Goal: Information Seeking & Learning: Learn about a topic

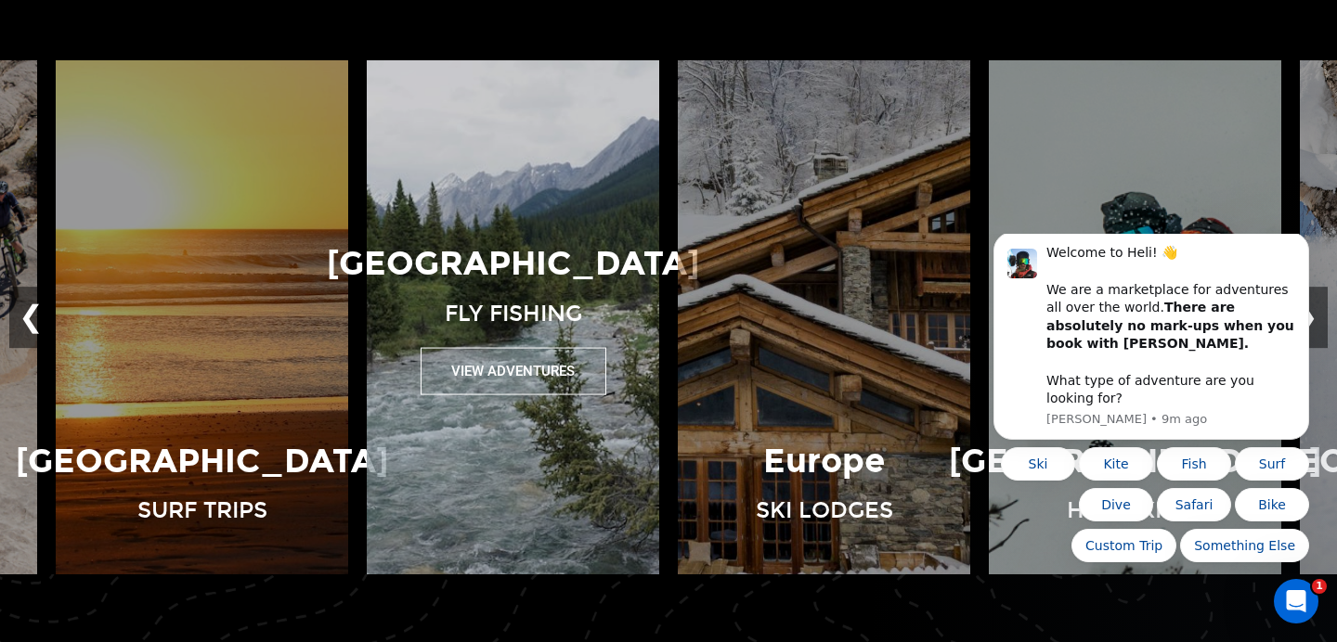
scroll to position [1271, 0]
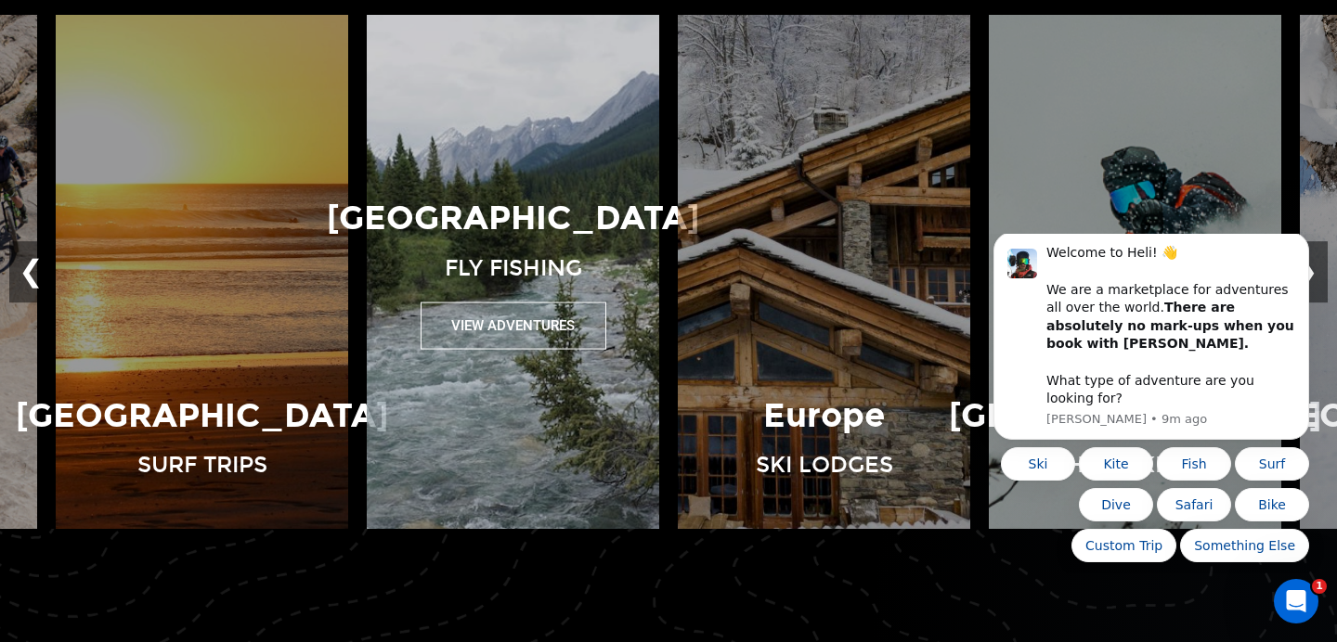
click at [644, 299] on div "Canada Fly Fishing View Adventures" at bounding box center [512, 272] width 311 height 155
click at [507, 325] on button "View Adventures" at bounding box center [514, 325] width 186 height 47
click at [506, 311] on button "View Adventures" at bounding box center [514, 325] width 186 height 47
click at [541, 376] on img at bounding box center [512, 272] width 311 height 514
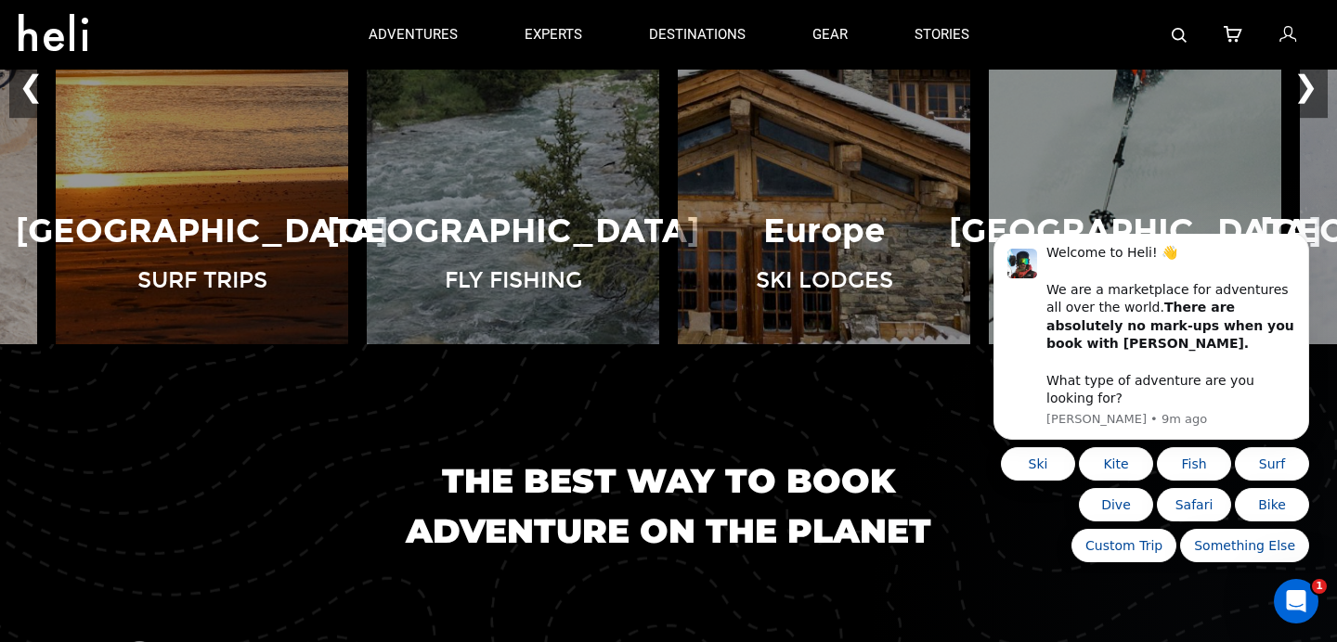
scroll to position [1330, 0]
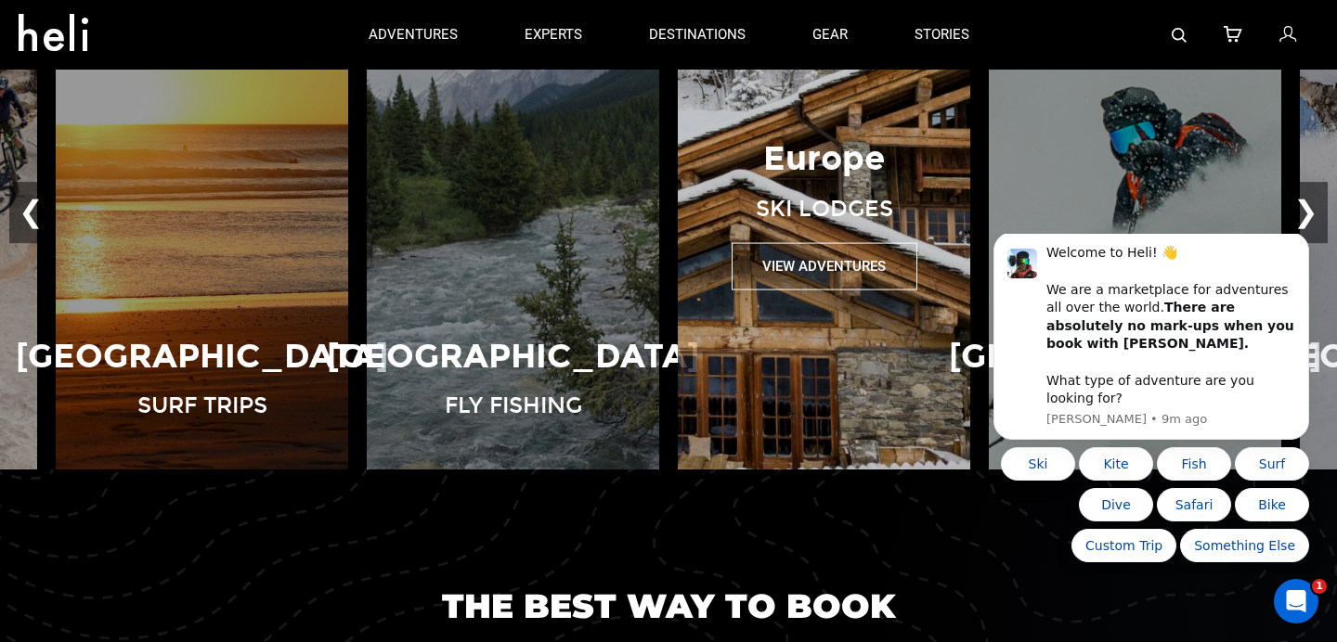
click at [809, 374] on img at bounding box center [823, 212] width 311 height 514
click at [805, 273] on button "View Adventures" at bounding box center [824, 265] width 186 height 47
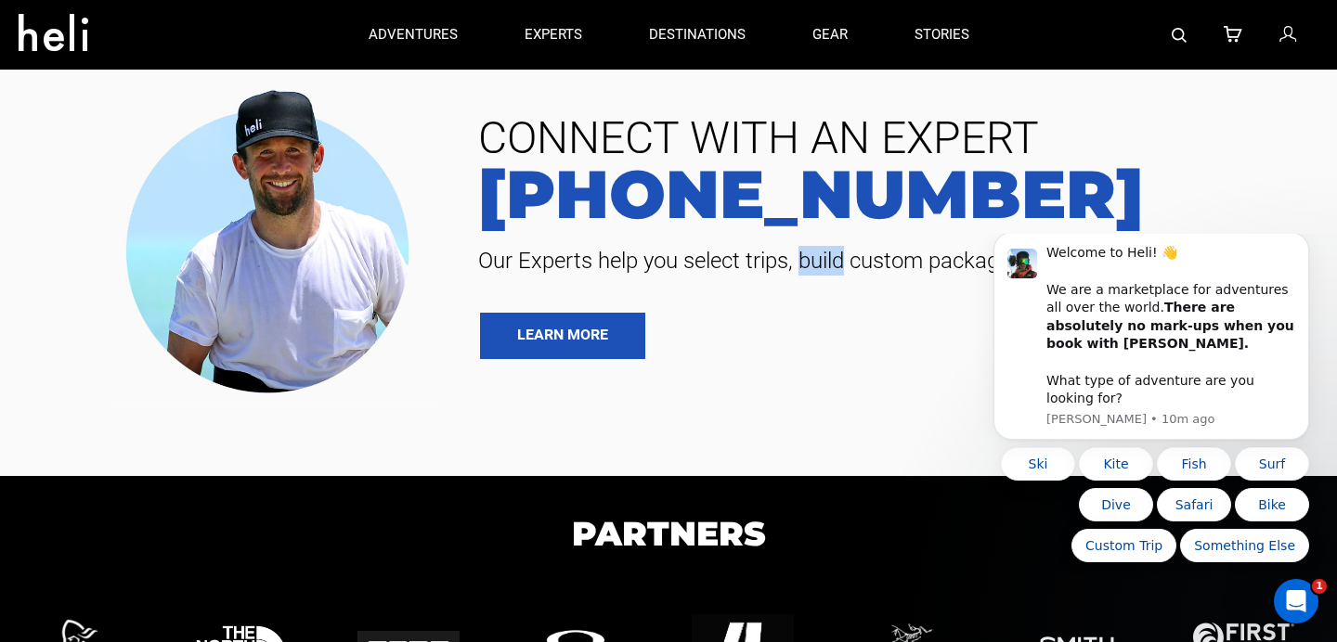
click at [804, 271] on span "Our Experts help you select trips, build custom packages, and more." at bounding box center [886, 261] width 845 height 30
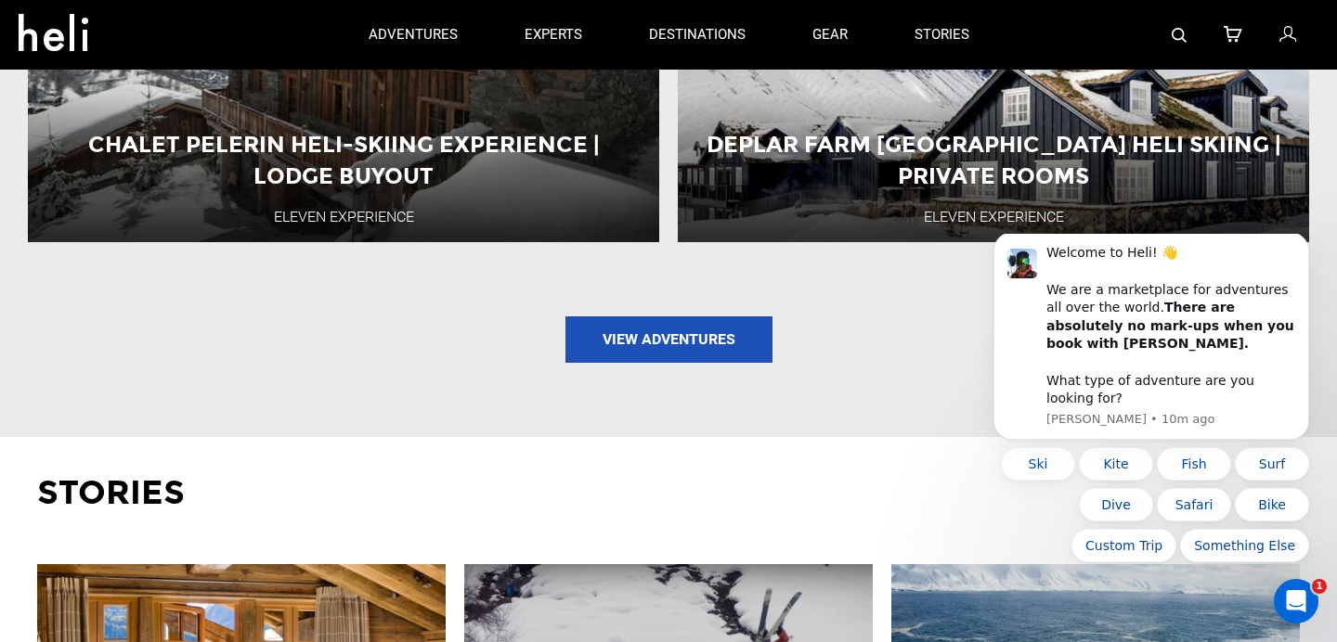
scroll to position [1397, 0]
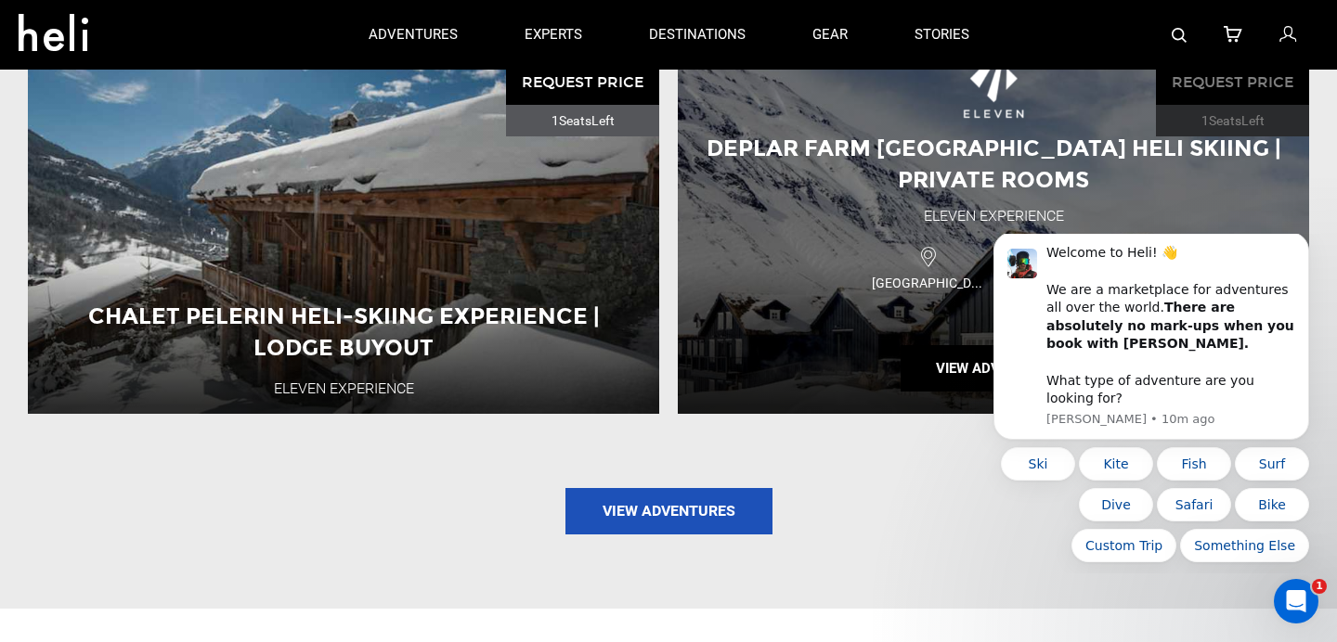
click at [899, 213] on div "Deplar Farm [GEOGRAPHIC_DATA] Heli Skiing | Private Rooms Eleven Experience [GE…" at bounding box center [993, 227] width 631 height 374
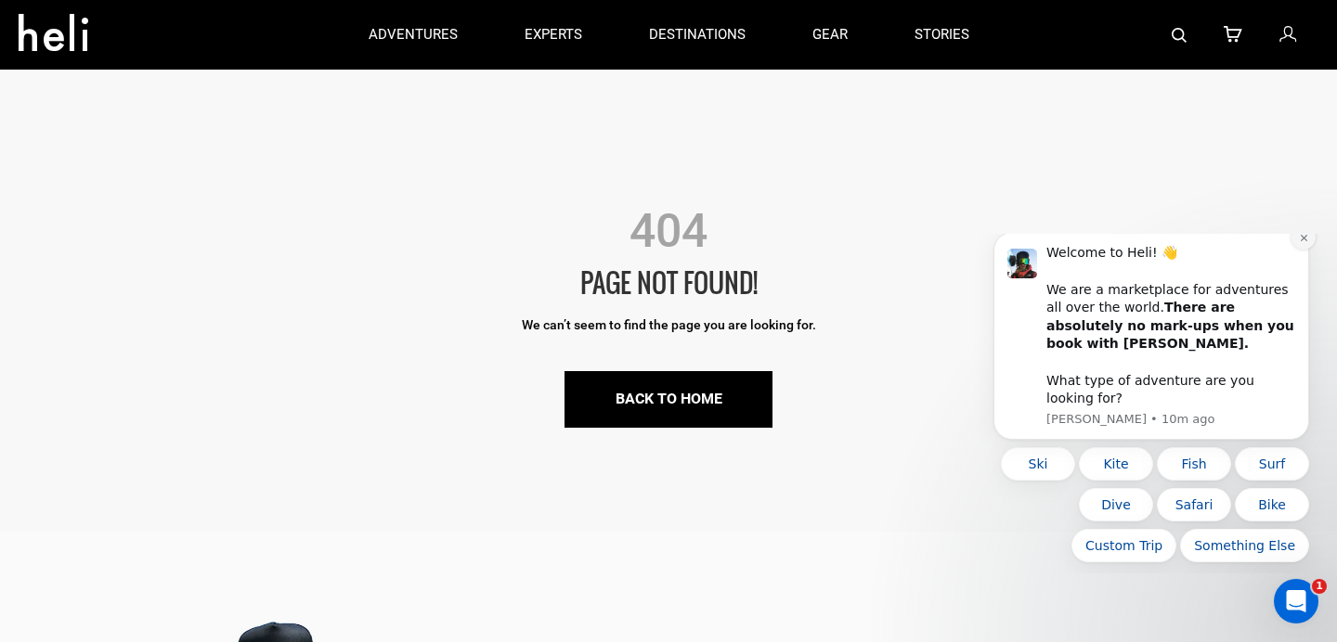
click at [1309, 250] on button "Dismiss notification" at bounding box center [1303, 238] width 24 height 24
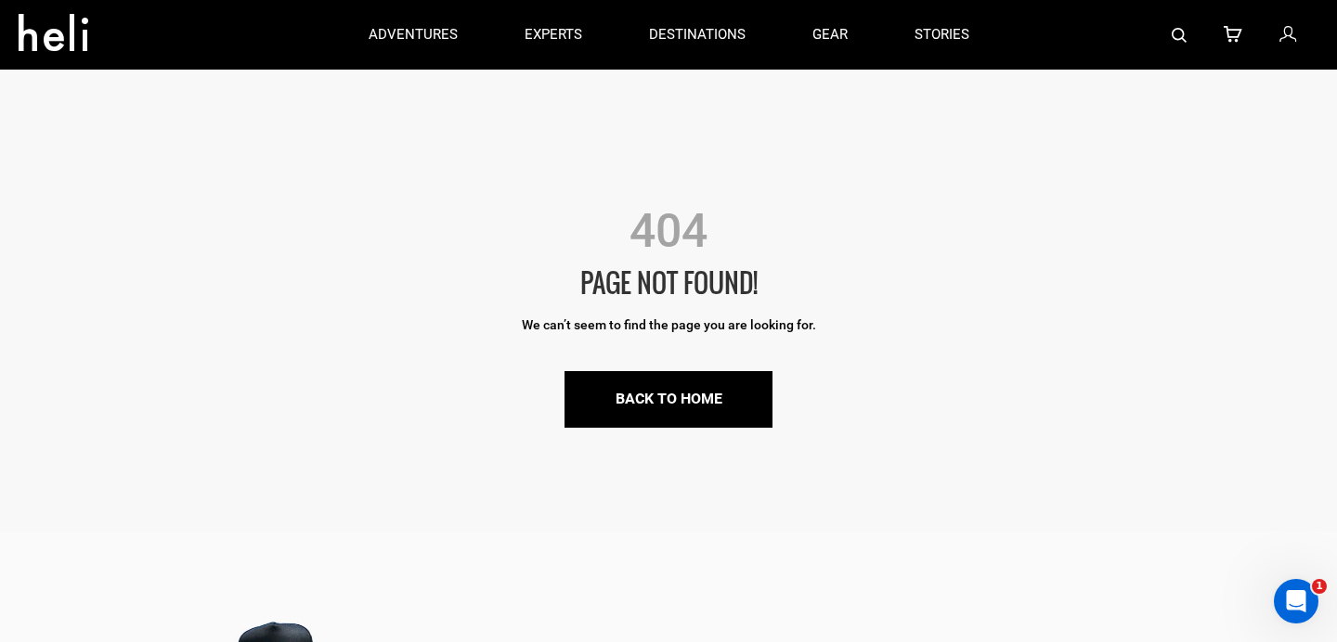
click at [66, 30] on icon at bounding box center [61, 27] width 84 height 30
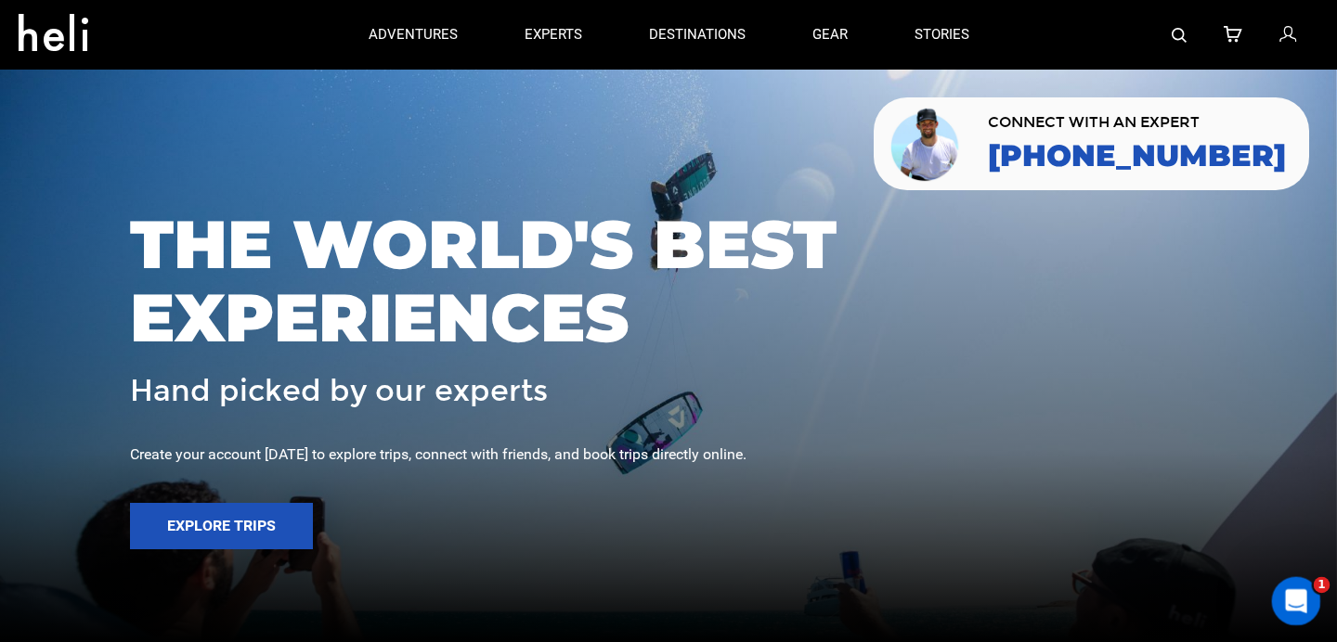
click at [1274, 603] on div "Open Intercom Messenger" at bounding box center [1293, 598] width 61 height 61
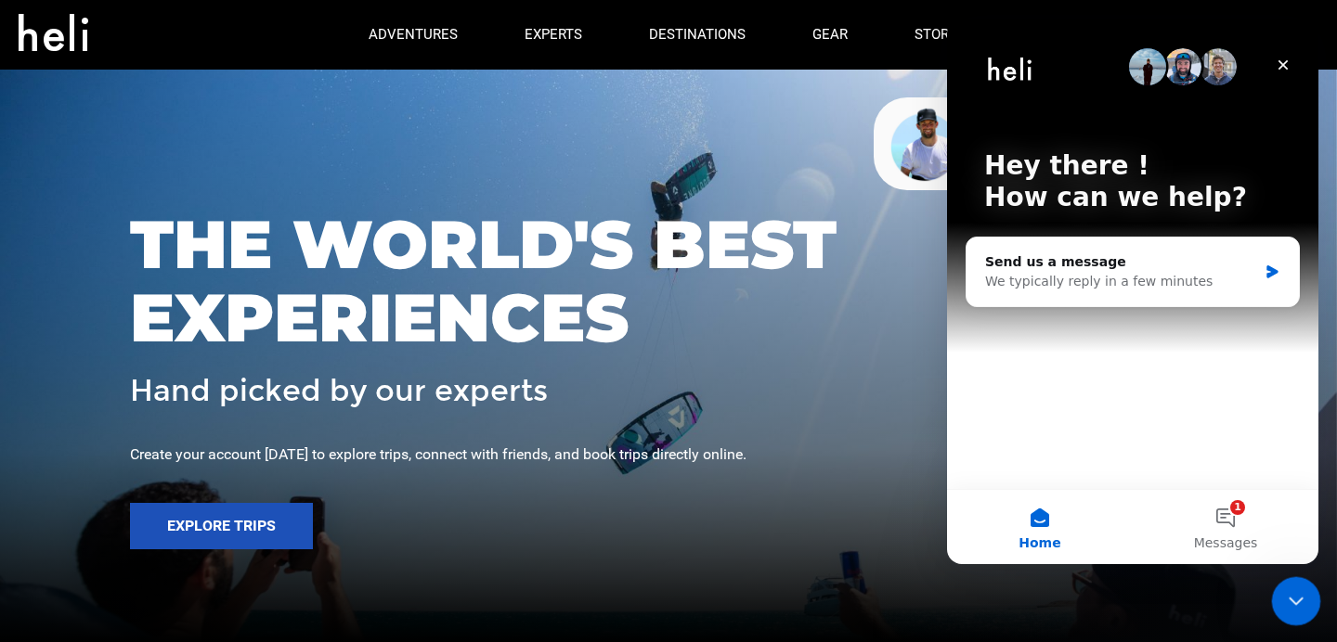
click at [1273, 605] on div "Close Intercom Messenger" at bounding box center [1293, 599] width 45 height 45
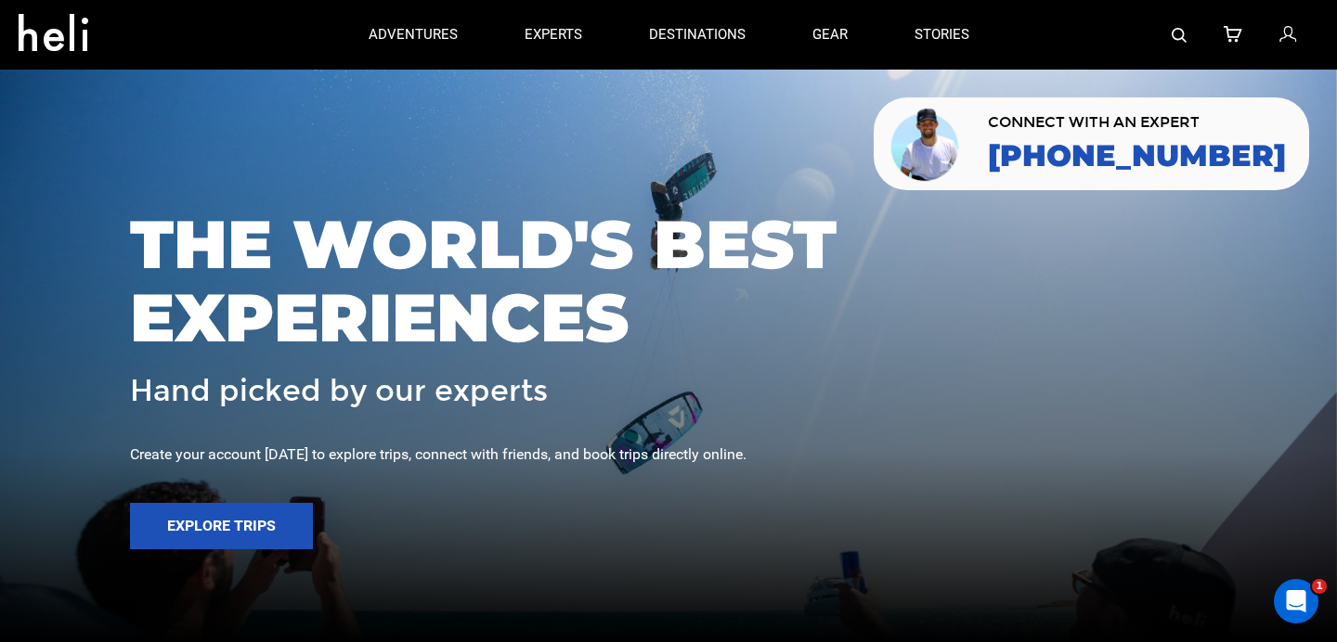
click at [777, 628] on div at bounding box center [668, 321] width 1337 height 642
click at [1103, 286] on span "THE WORLD'S BEST EXPERIENCES" at bounding box center [668, 281] width 1077 height 147
click at [1309, 392] on div "THE WORLD'S BEST EXPERIENCES Hand picked by our experts Create your account [DA…" at bounding box center [668, 321] width 1337 height 265
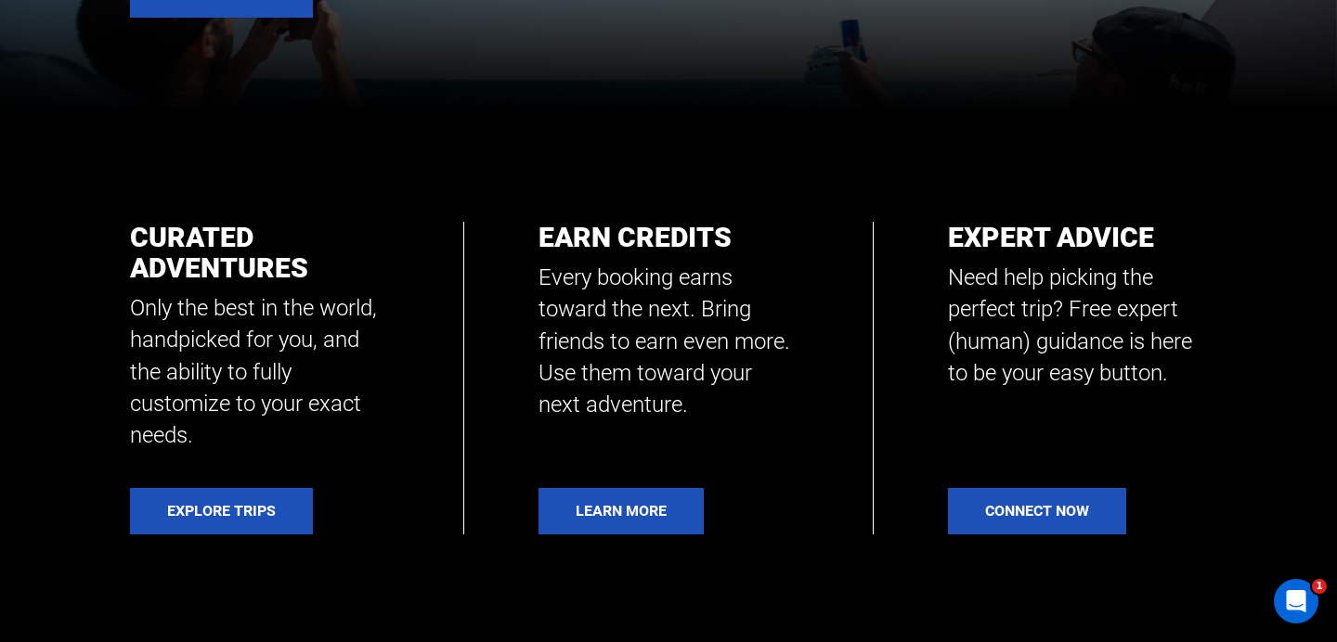
scroll to position [538, 0]
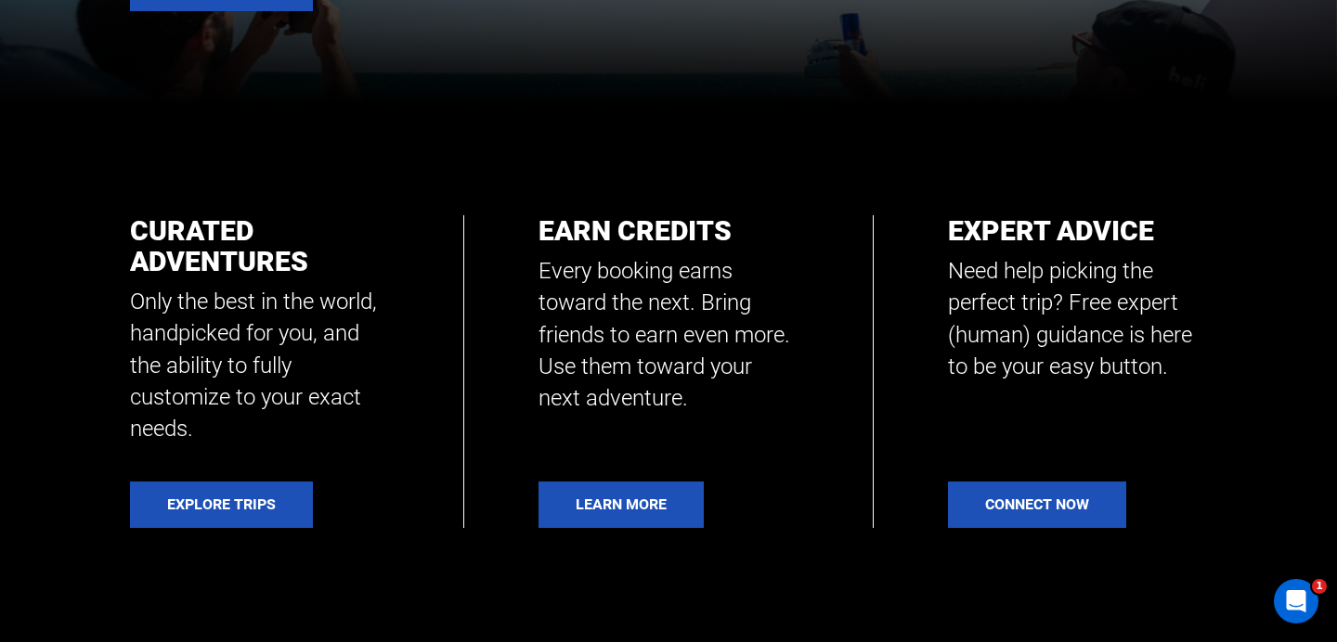
click at [841, 568] on section "Curated Adventures Only the best in the world, handpicked for you, and the abil…" at bounding box center [668, 372] width 1337 height 536
click at [655, 518] on link "Learn More" at bounding box center [620, 505] width 165 height 46
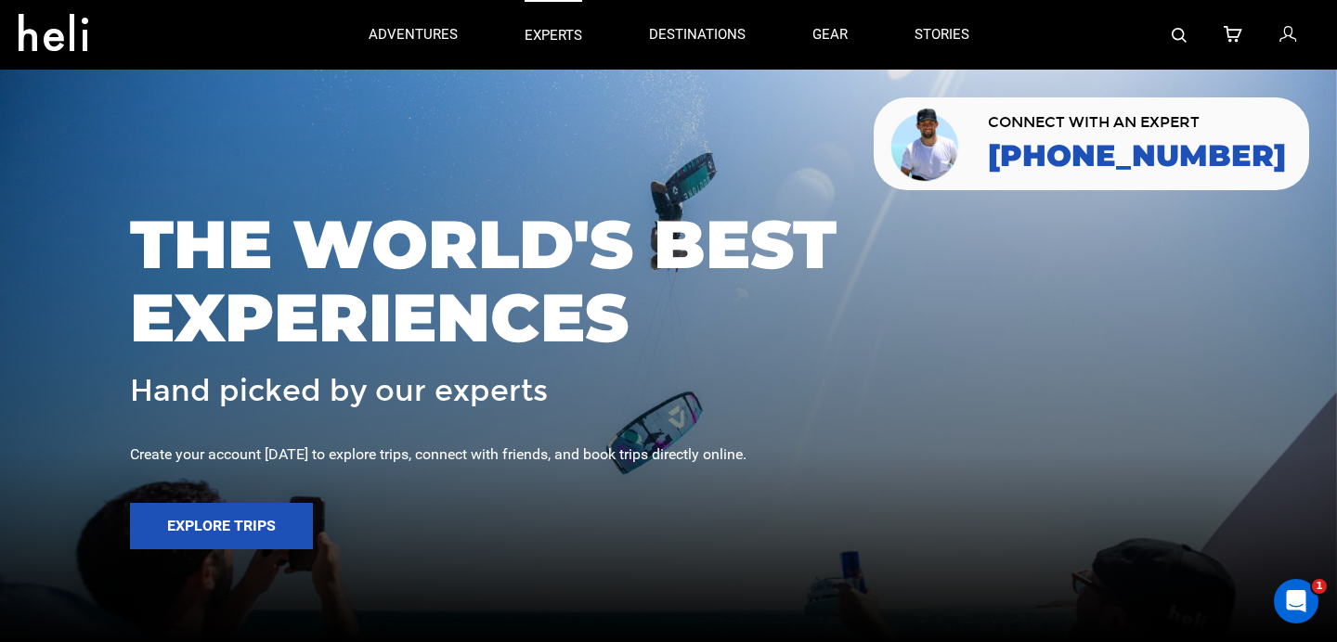
click at [560, 32] on p "experts" at bounding box center [554, 35] width 58 height 19
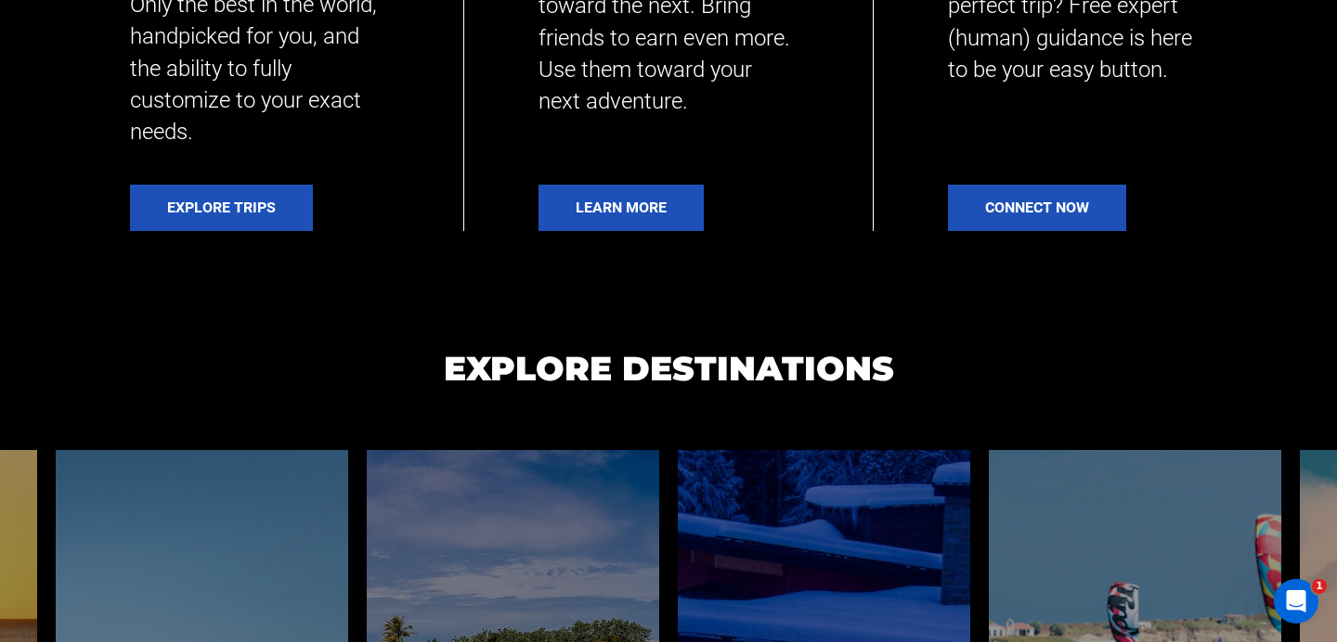
scroll to position [1230, 0]
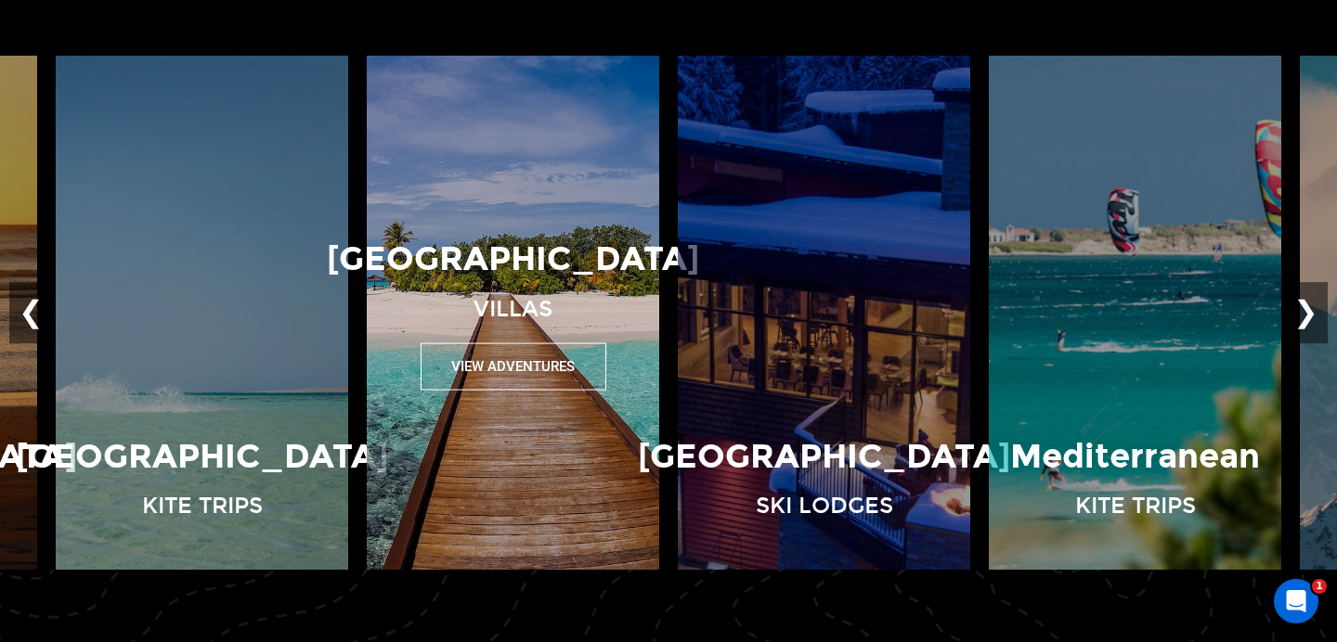
click at [515, 321] on p "Villas" at bounding box center [512, 308] width 79 height 32
click at [530, 384] on button "View Adventures" at bounding box center [514, 366] width 186 height 47
click at [531, 370] on button "View Adventures" at bounding box center [514, 366] width 186 height 47
click at [488, 357] on button "View Adventures" at bounding box center [514, 366] width 186 height 47
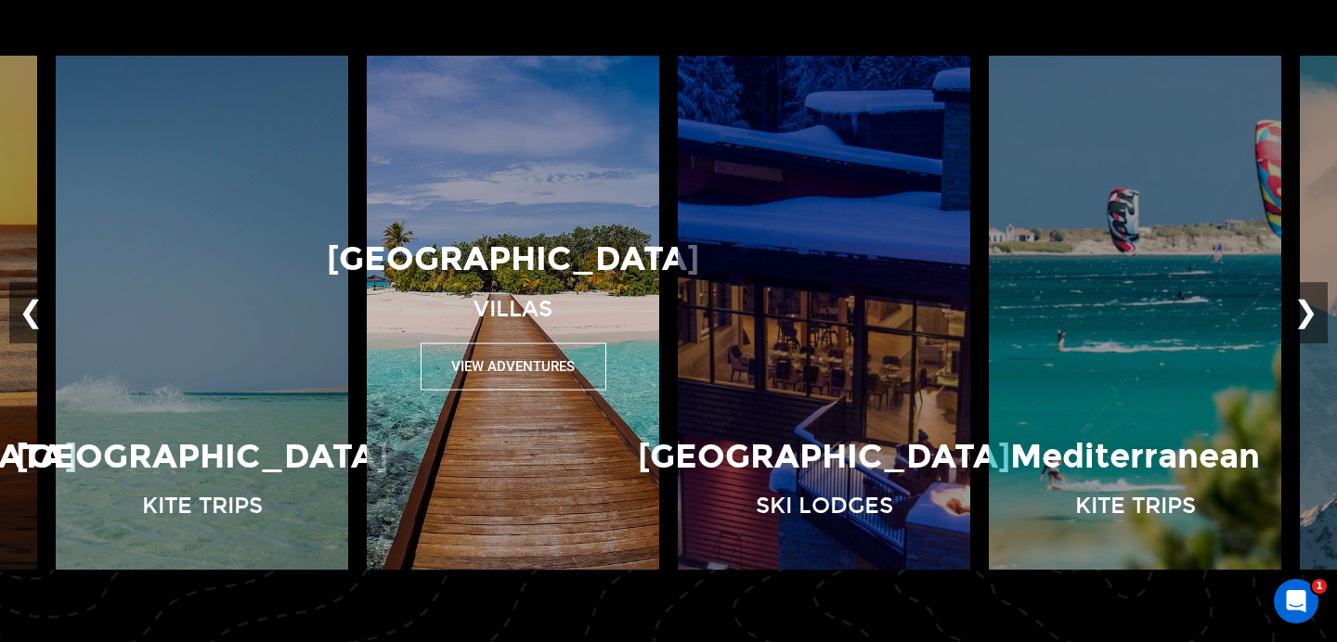
click at [483, 374] on button "View Adventures" at bounding box center [514, 366] width 186 height 47
click at [438, 334] on div "Maldives Villas View Adventures" at bounding box center [512, 313] width 311 height 155
click at [444, 383] on button "View Adventures" at bounding box center [515, 366] width 186 height 47
click at [444, 369] on button "View Adventures" at bounding box center [514, 366] width 186 height 47
click at [444, 368] on button "View Adventures" at bounding box center [514, 366] width 186 height 47
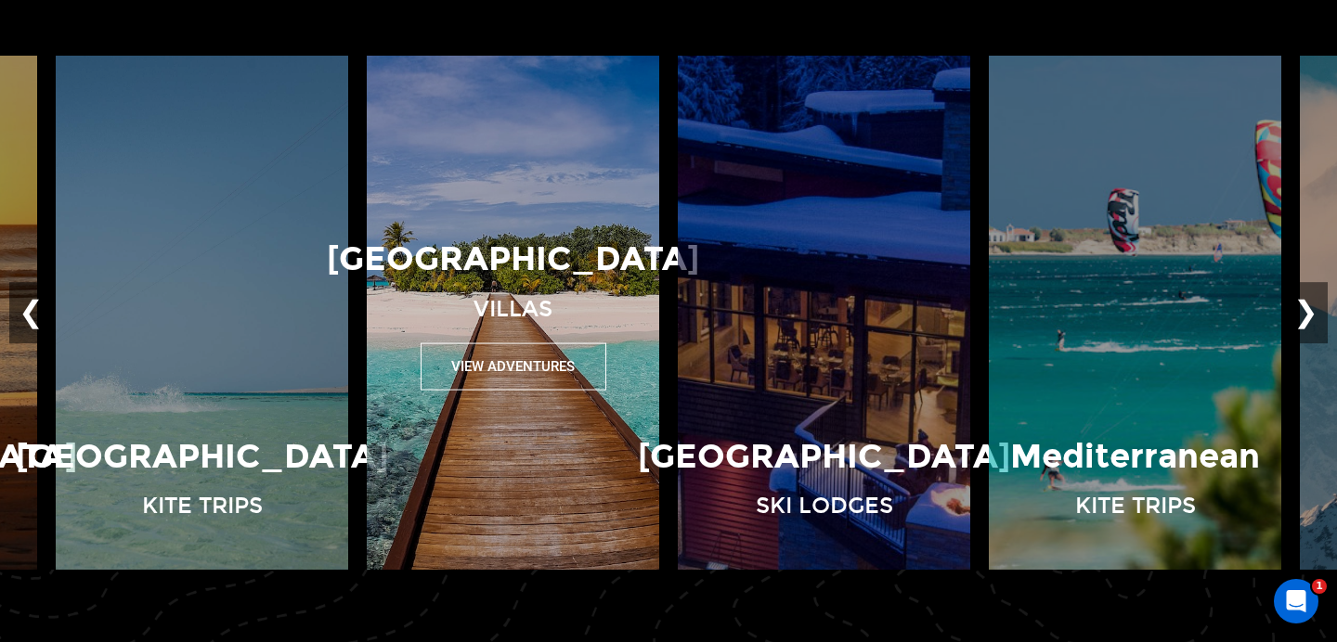
click at [519, 368] on button "View Adventures" at bounding box center [514, 366] width 186 height 47
click at [519, 364] on button "View Adventures" at bounding box center [514, 366] width 186 height 47
click at [519, 269] on p "[GEOGRAPHIC_DATA]" at bounding box center [513, 259] width 372 height 47
click at [520, 148] on img at bounding box center [512, 313] width 311 height 514
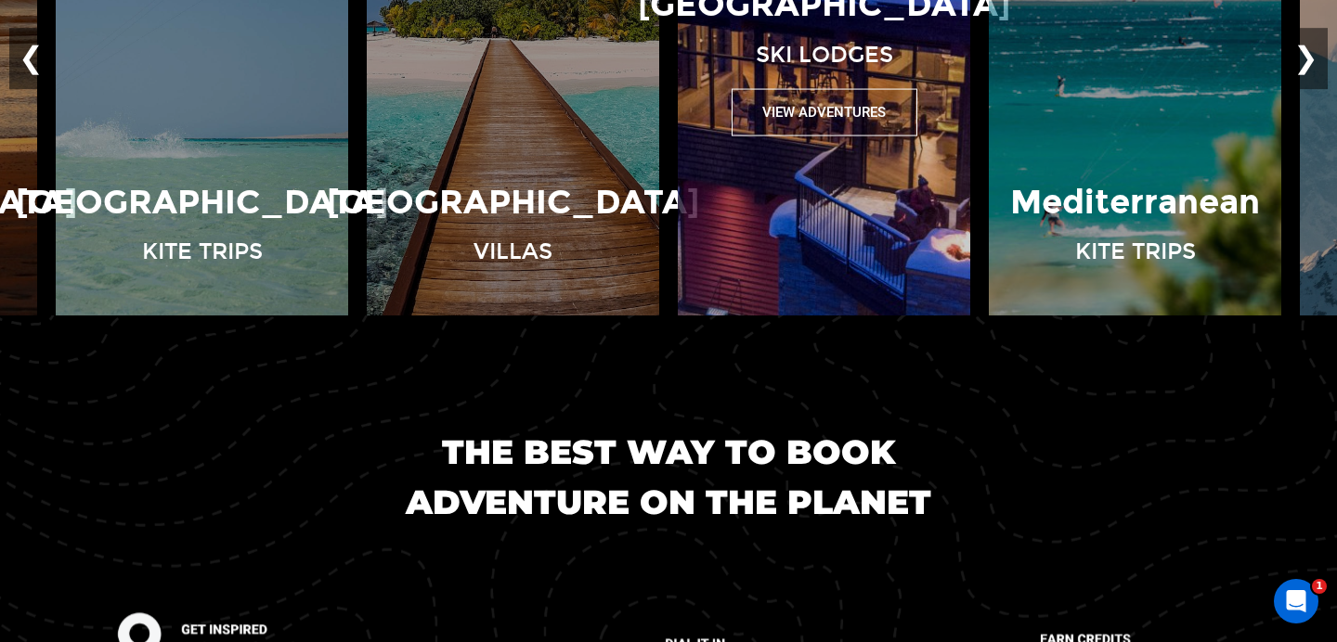
click at [827, 136] on button "View Adventures" at bounding box center [825, 111] width 186 height 47
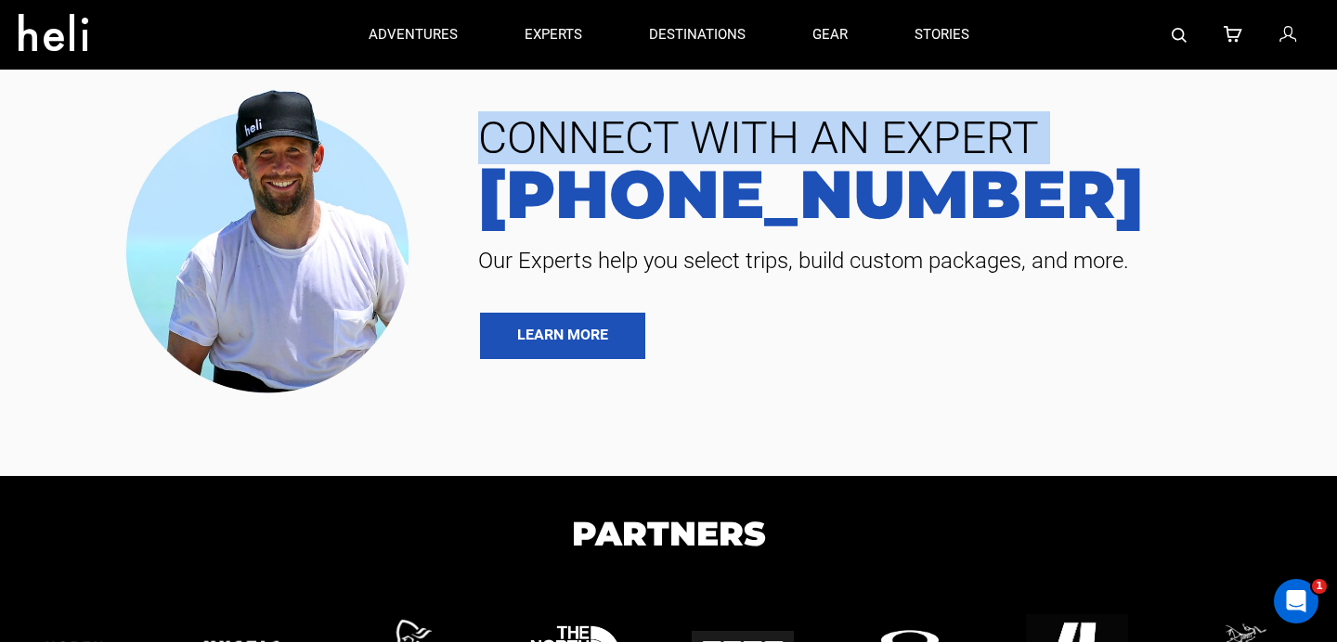
click at [827, 143] on span "CONNECT WITH AN EXPERT" at bounding box center [886, 138] width 845 height 45
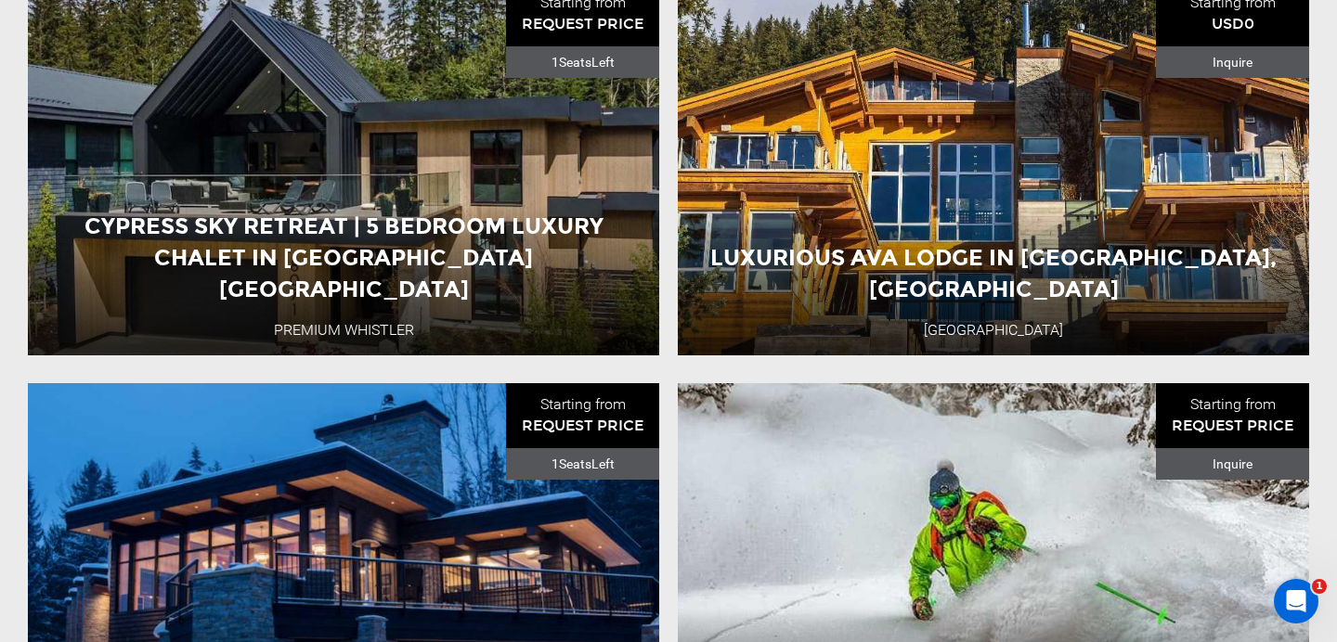
scroll to position [1652, 0]
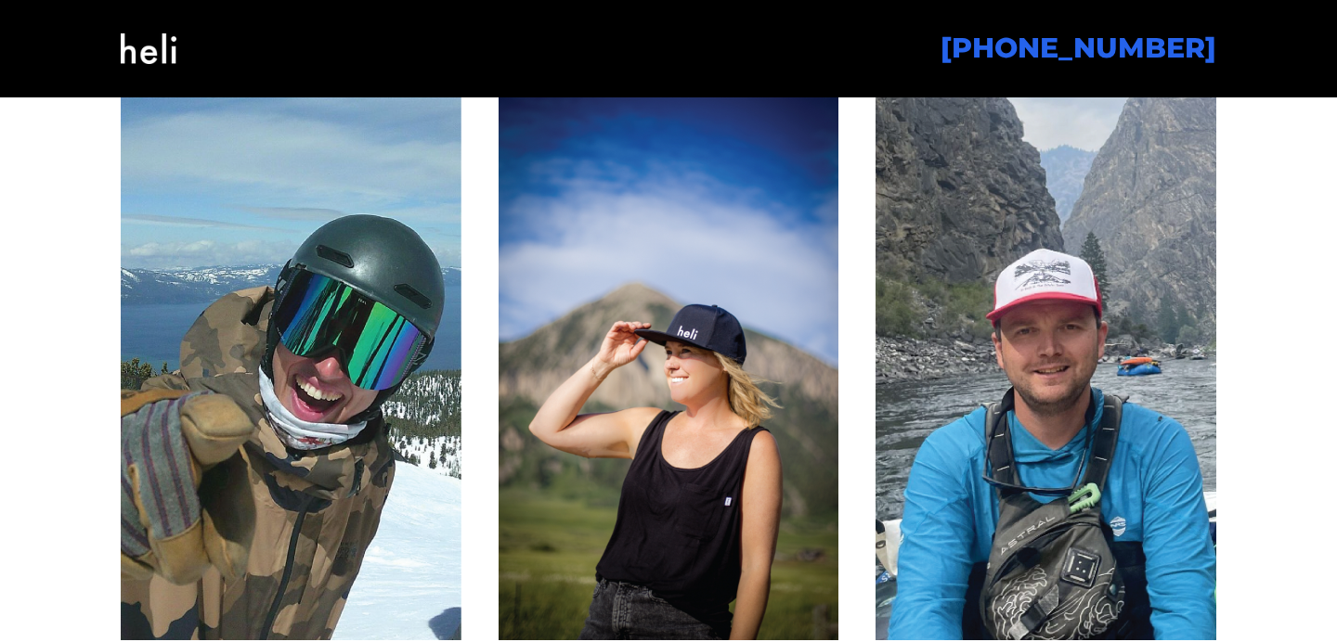
scroll to position [2351, 0]
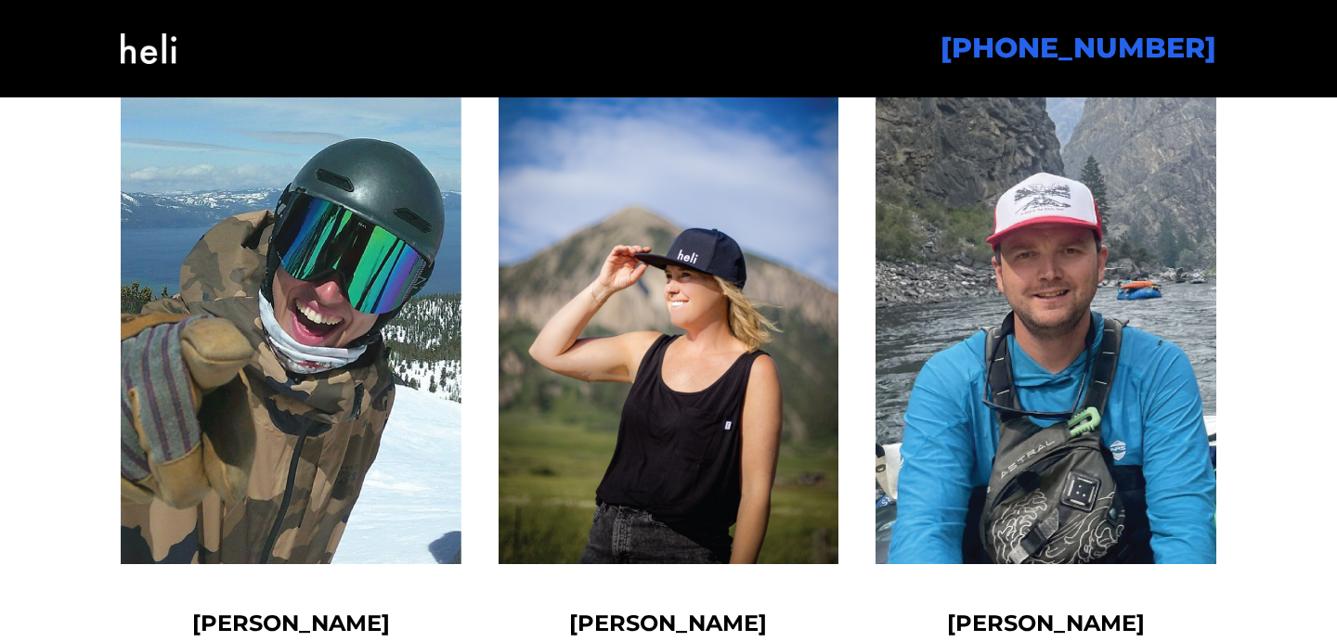
click at [139, 37] on img at bounding box center [149, 48] width 56 height 75
